Goal: Task Accomplishment & Management: Manage account settings

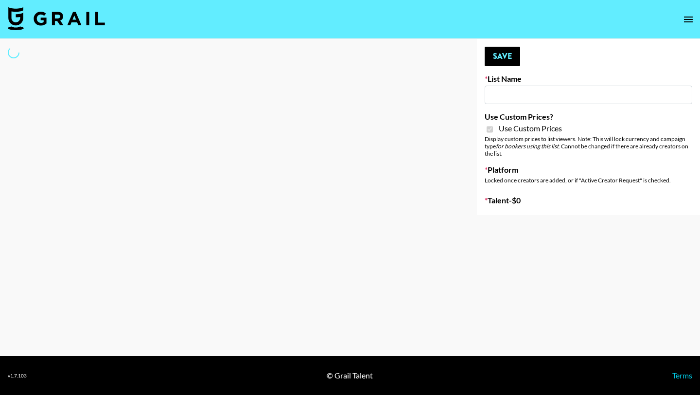
type input "Ladder ([DATE])"
checkbox input "true"
select select "Brand"
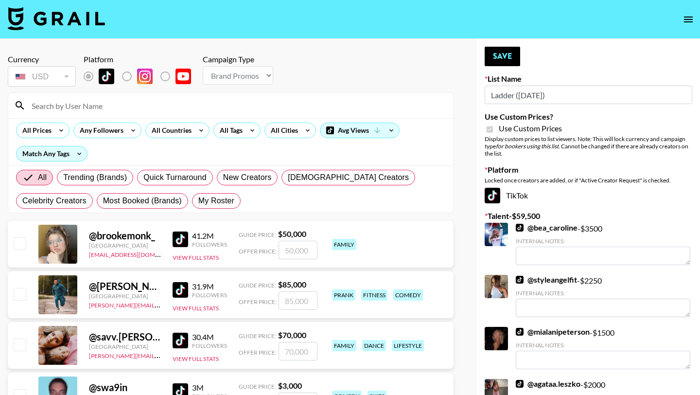
click at [225, 211] on div "All Trending (Brands) Quick Turnaround New Creators [DEMOGRAPHIC_DATA] Creators…" at bounding box center [230, 189] width 433 height 47
click at [219, 203] on span "My Roster" at bounding box center [216, 201] width 36 height 12
click at [198, 201] on input "My Roster" at bounding box center [198, 201] width 0 height 0
radio input "true"
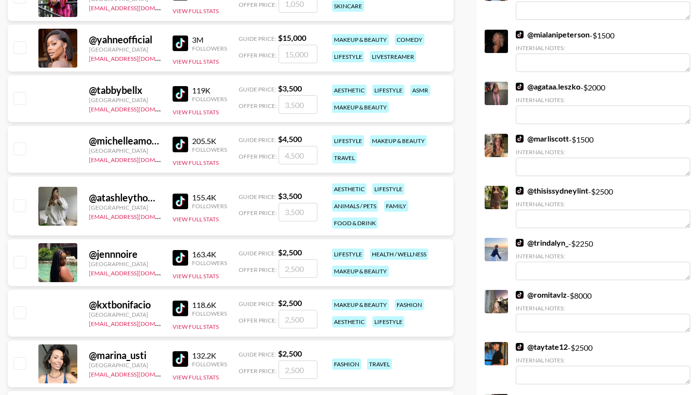
scroll to position [405, 0]
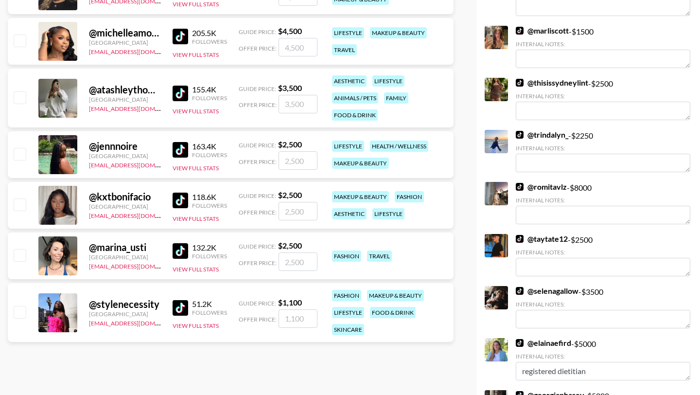
click at [17, 158] on input "checkbox" at bounding box center [20, 154] width 12 height 12
checkbox input "true"
type input "2500"
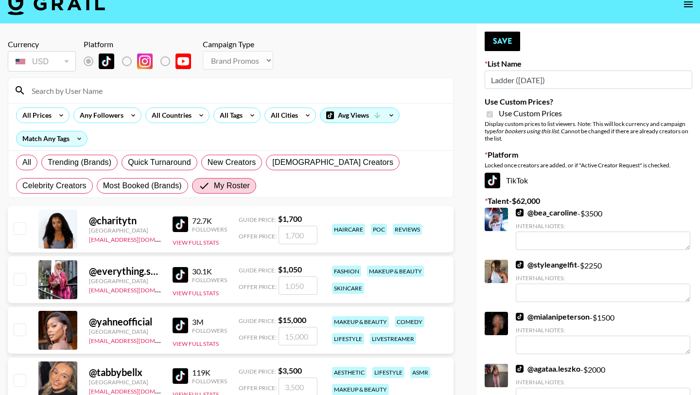
scroll to position [0, 0]
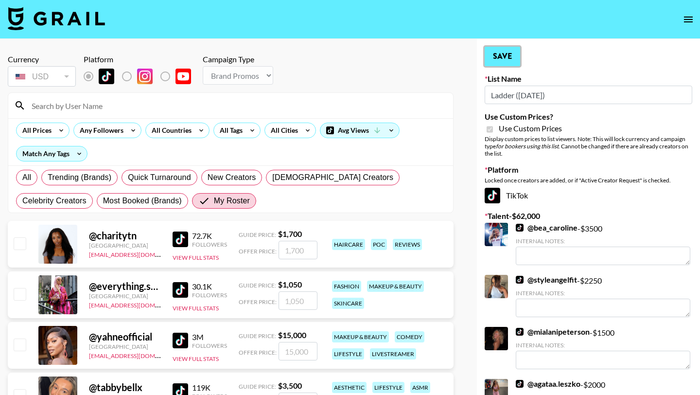
click at [506, 55] on button "Save" at bounding box center [502, 56] width 35 height 19
